Goal: Information Seeking & Learning: Learn about a topic

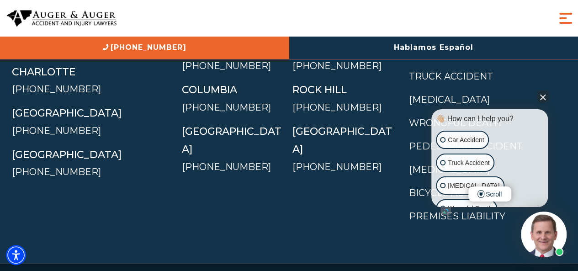
scroll to position [3939, 0]
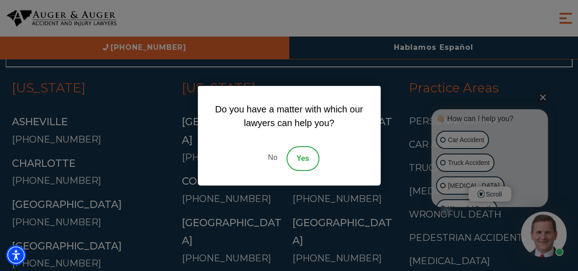
click at [268, 157] on link "No" at bounding box center [272, 158] width 27 height 25
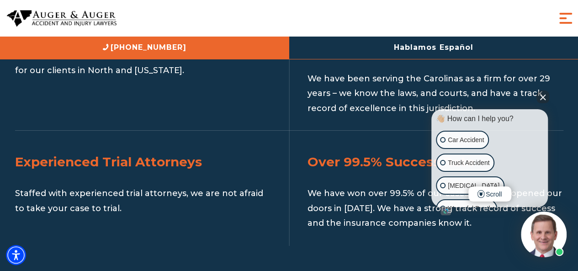
scroll to position [1289, 0]
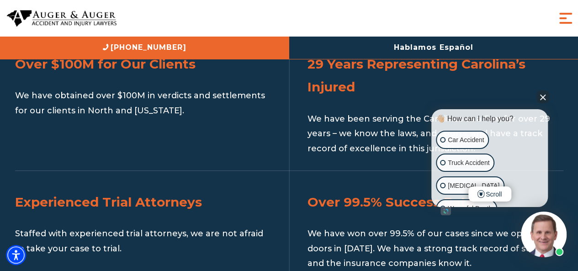
click at [542, 237] on img at bounding box center [544, 235] width 46 height 46
